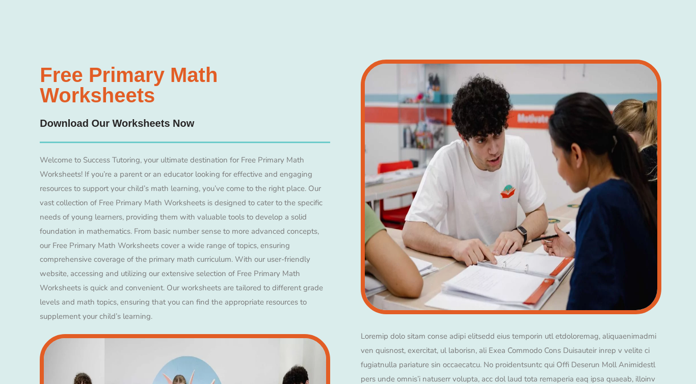
scroll to position [4848, 0]
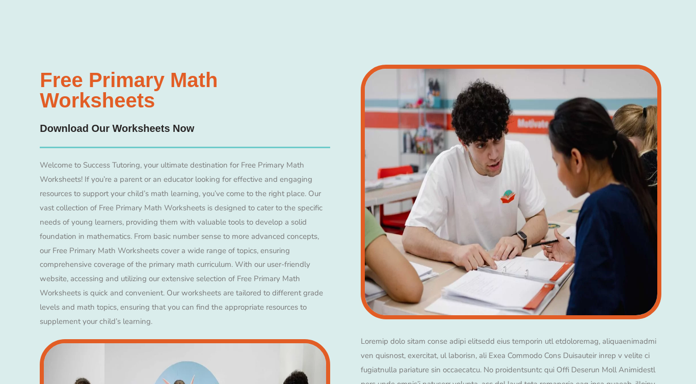
click at [121, 129] on h4 "Download Our Worksheets Now" at bounding box center [185, 129] width 290 height 16
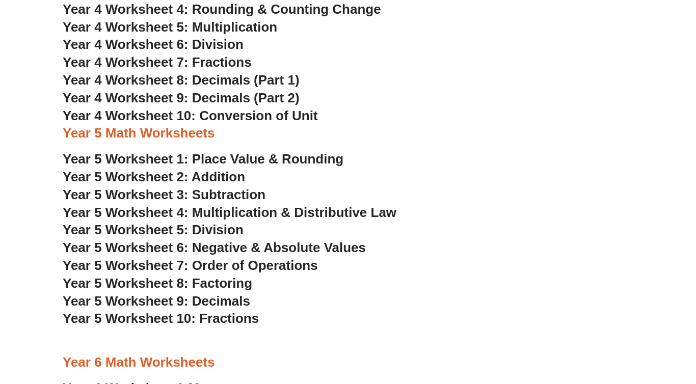
scroll to position [1574, 0]
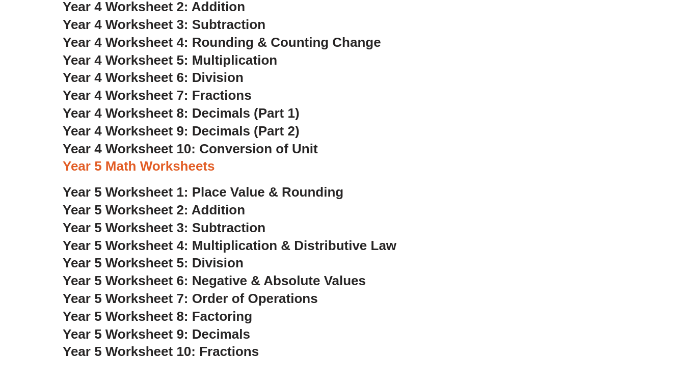
click at [164, 194] on span "Year 5 Worksheet 1: Place Value & Rounding" at bounding box center [203, 191] width 281 height 15
click at [198, 212] on span "Year 5 Worksheet 2: Addition" at bounding box center [154, 209] width 182 height 15
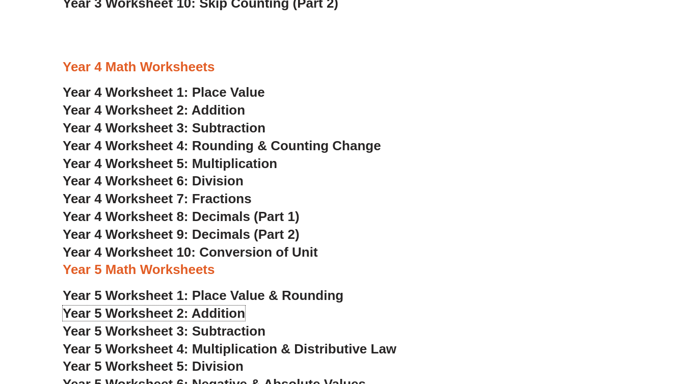
scroll to position [1456, 0]
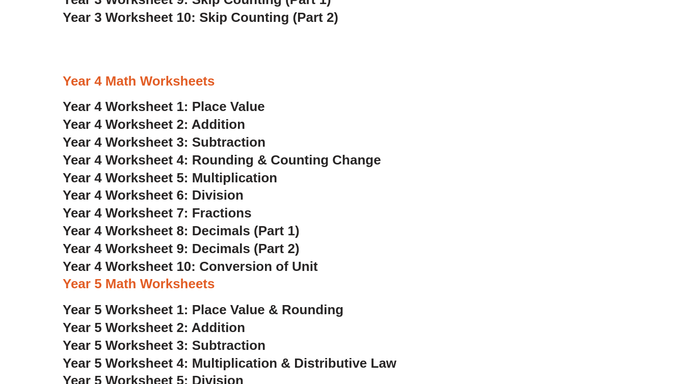
click at [199, 104] on span "Year 4 Worksheet 1: Place Value" at bounding box center [164, 106] width 202 height 15
click at [202, 122] on span "Year 4 Worksheet 2: Addition" at bounding box center [154, 124] width 182 height 15
click at [216, 142] on span "Year 4 Worksheet 3: Subtraction" at bounding box center [164, 141] width 203 height 15
click at [233, 156] on span "Year 4 Worksheet 4: Rounding & Counting Change" at bounding box center [222, 159] width 318 height 15
click at [244, 179] on span "Year 4 Worksheet 5: Multiplication" at bounding box center [170, 177] width 214 height 15
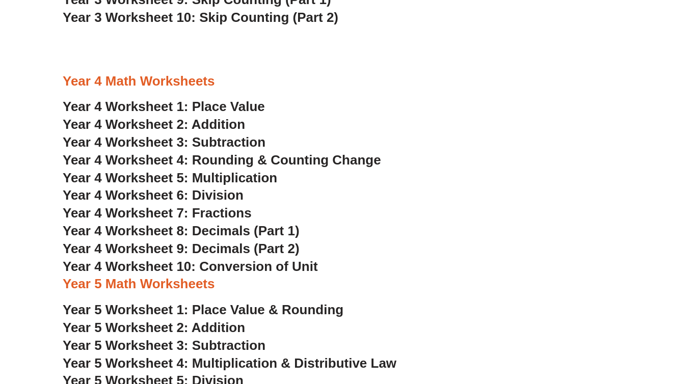
click at [213, 197] on span "Year 4 Worksheet 6: Division" at bounding box center [153, 194] width 181 height 15
click at [212, 217] on span "Year 4 Worksheet 7: Fractions" at bounding box center [157, 212] width 189 height 15
click at [240, 229] on span "Year 4 Worksheet 8: Decimals (Part 1)" at bounding box center [181, 230] width 237 height 15
click at [251, 252] on span "Year 4 Worksheet 9: Decimals (Part 2)" at bounding box center [181, 248] width 237 height 15
click at [247, 265] on span "Year 4 Worksheet 10: Conversion of Unit" at bounding box center [190, 266] width 255 height 15
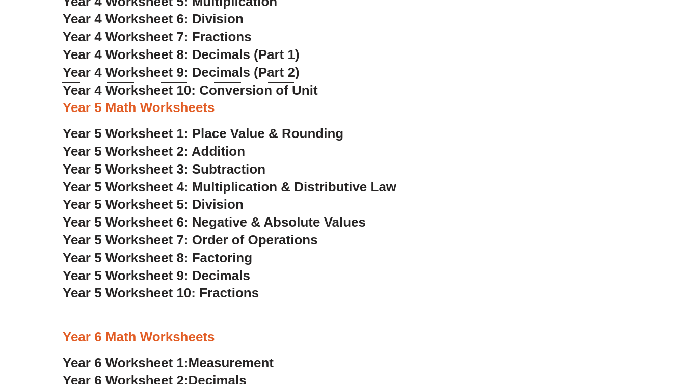
scroll to position [1661, 0]
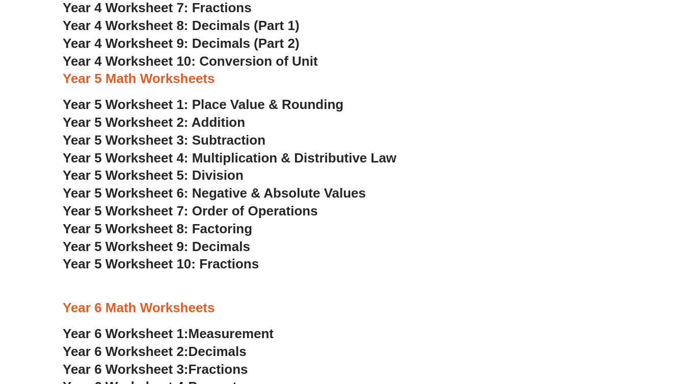
click at [307, 103] on span "Year 5 Worksheet 1: Place Value & Rounding" at bounding box center [203, 104] width 281 height 15
